Goal: Find contact information: Find contact information

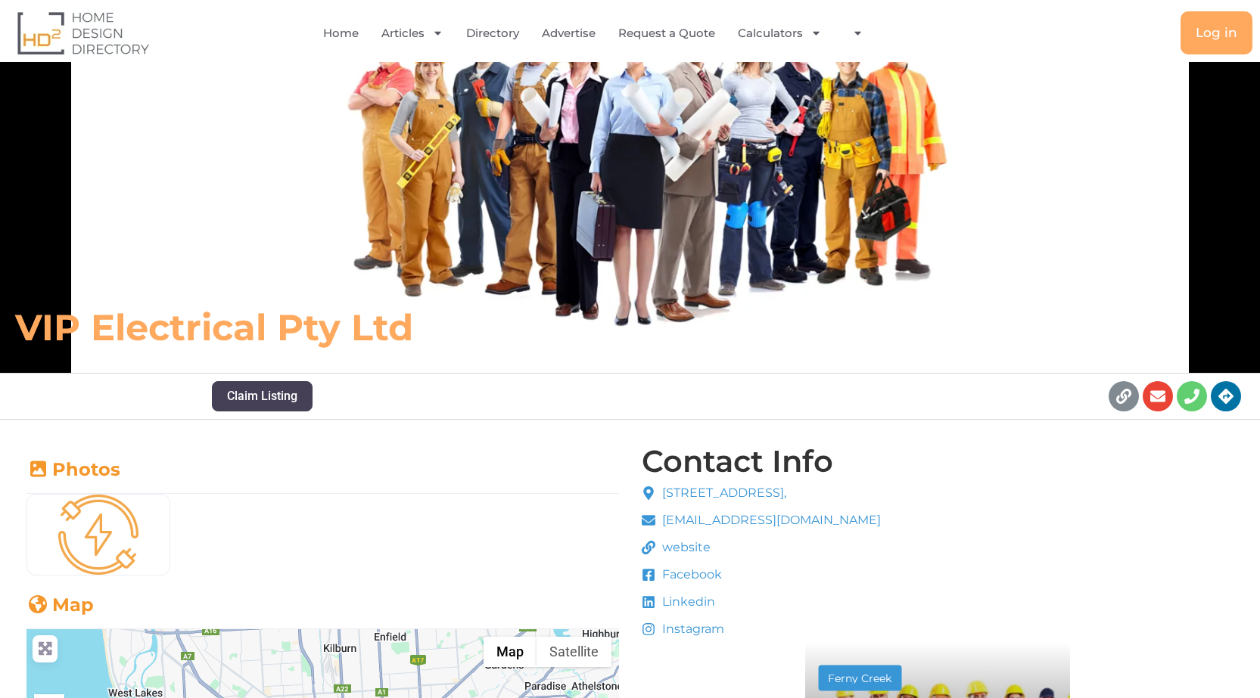
scroll to position [303, 0]
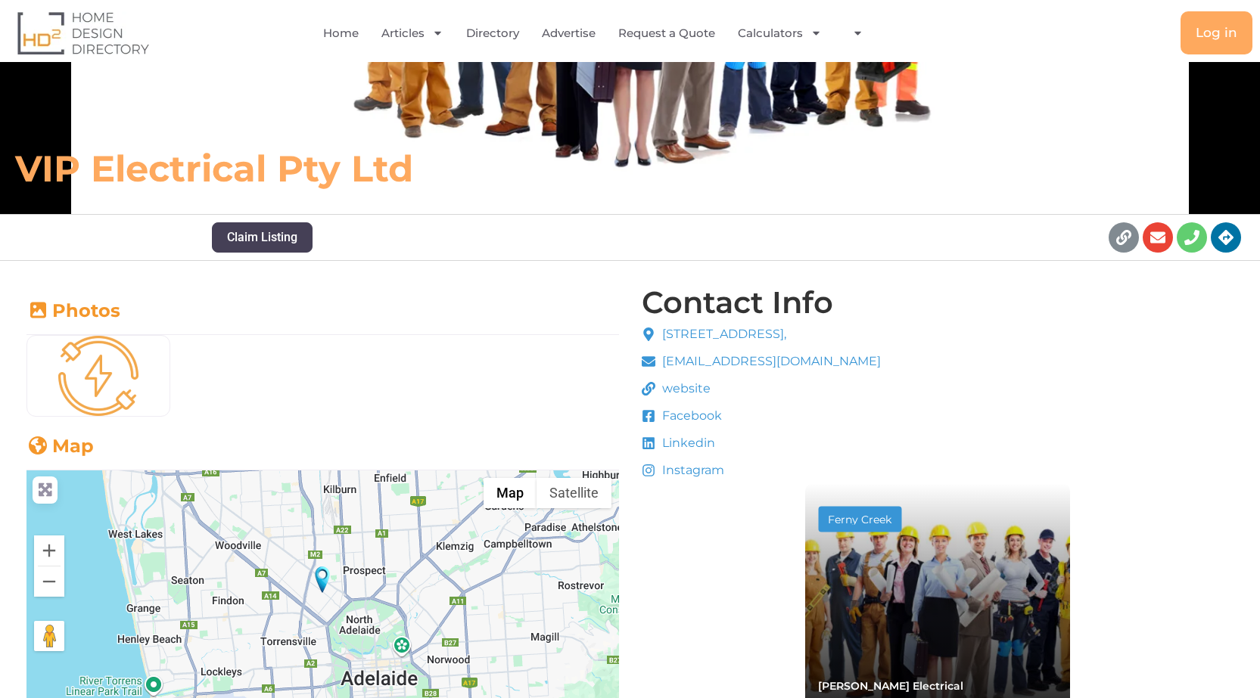
click at [677, 407] on span "Facebook" at bounding box center [690, 416] width 64 height 18
click at [652, 410] on icon at bounding box center [648, 416] width 12 height 12
click at [691, 407] on span "Facebook" at bounding box center [690, 416] width 64 height 18
click at [689, 380] on span "website" at bounding box center [684, 389] width 52 height 18
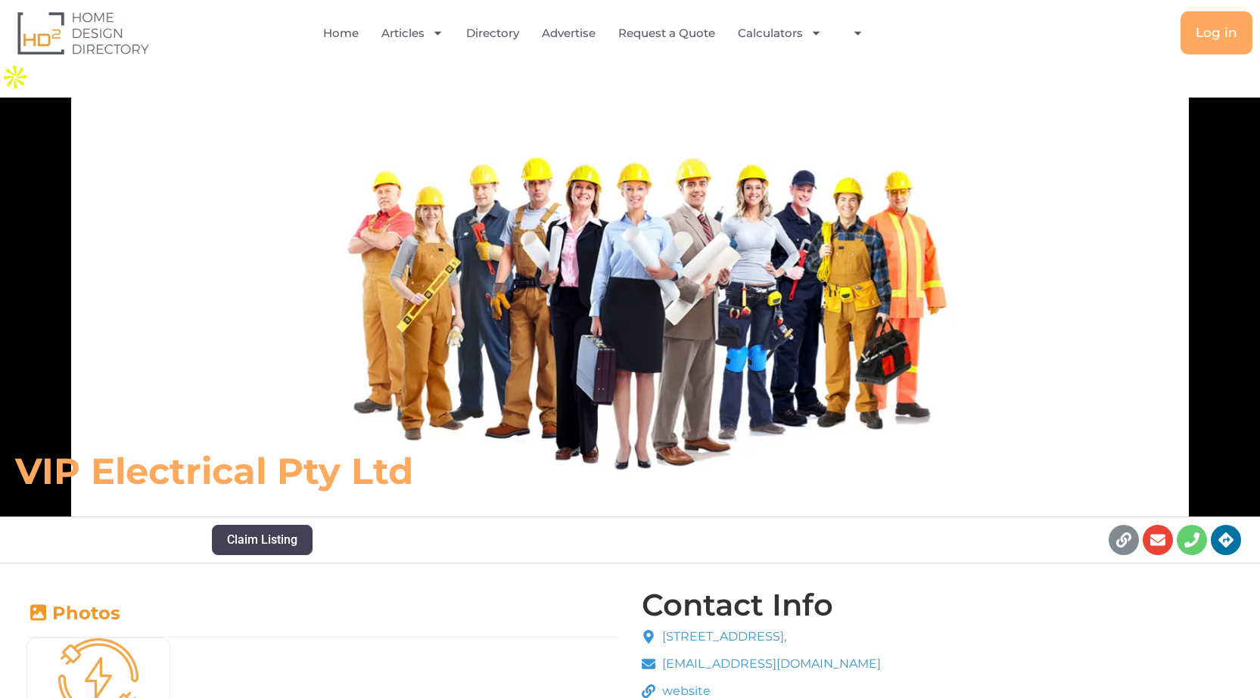
scroll to position [378, 0]
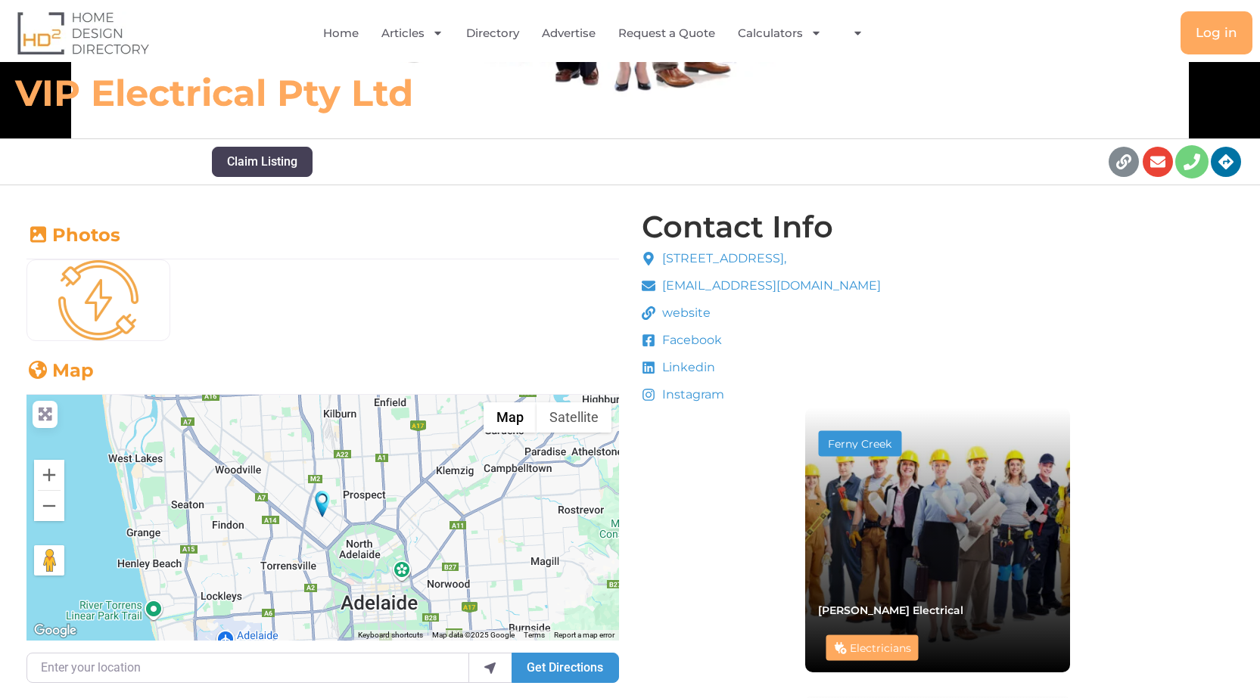
click at [1199, 154] on icon at bounding box center [1192, 162] width 17 height 17
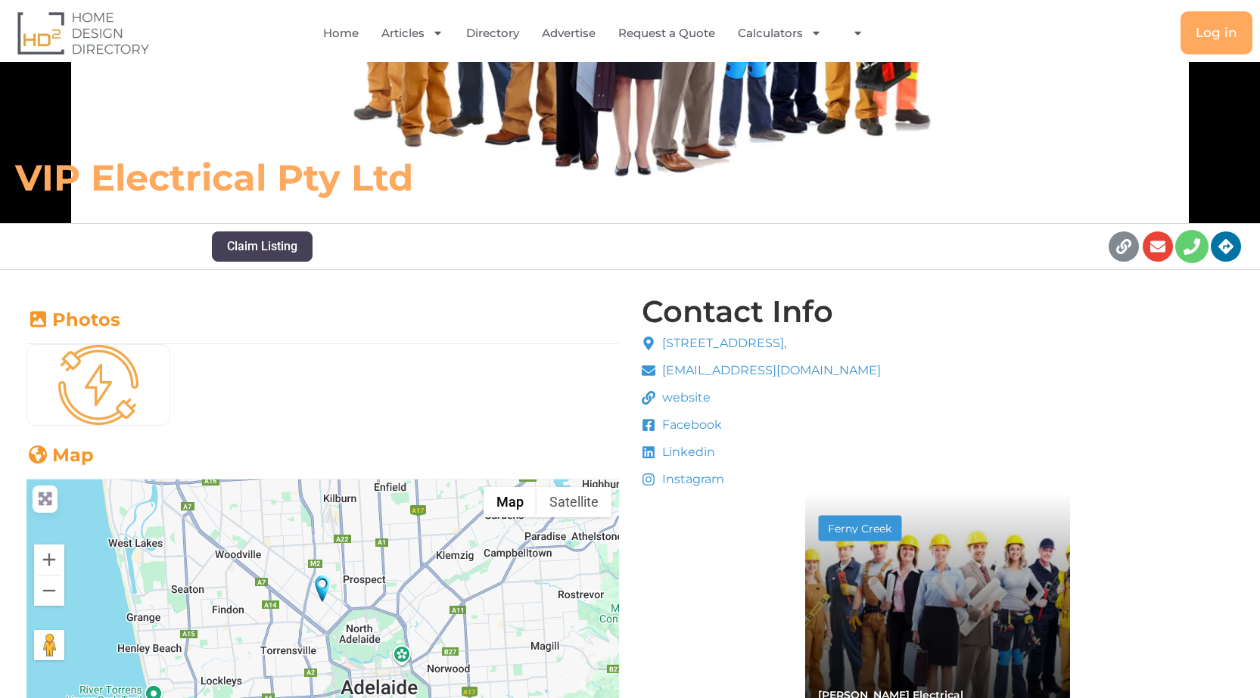
scroll to position [151, 0]
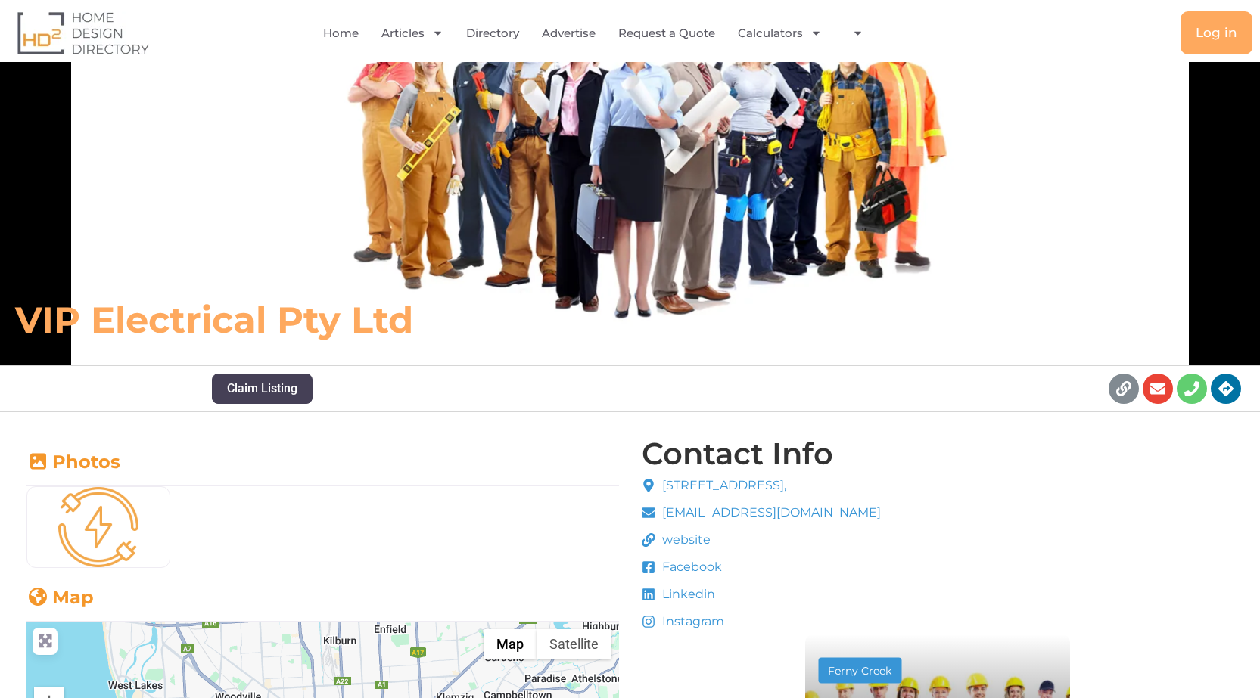
click at [47, 297] on h6 "VIP Electrical Pty Ltd" at bounding box center [445, 319] width 860 height 45
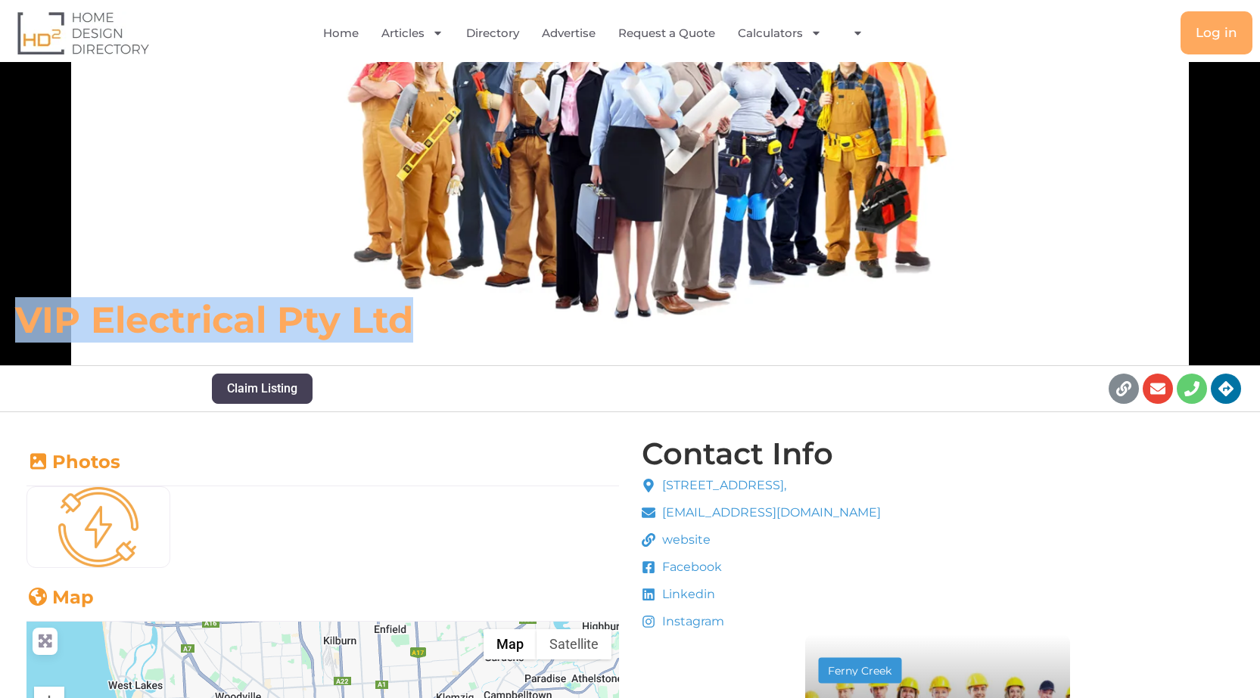
drag, startPoint x: 47, startPoint y: 295, endPoint x: 348, endPoint y: 282, distance: 301.5
click at [348, 297] on h6 "VIP Electrical Pty Ltd" at bounding box center [445, 319] width 860 height 45
